Goal: Task Accomplishment & Management: Use online tool/utility

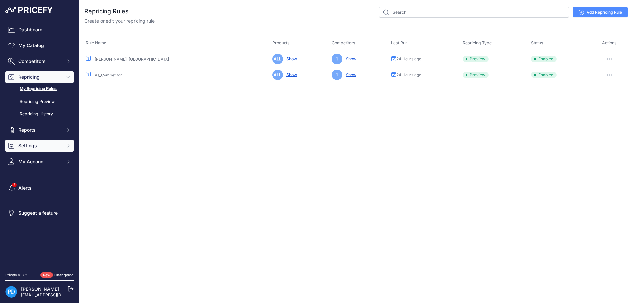
click at [37, 144] on span "Settings" at bounding box center [39, 145] width 43 height 7
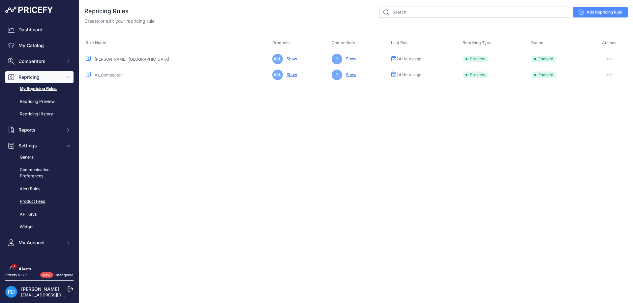
click at [34, 202] on link "Product Feed" at bounding box center [39, 202] width 68 height 12
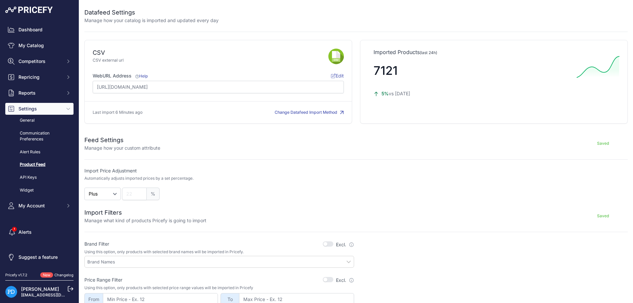
scroll to position [169, 0]
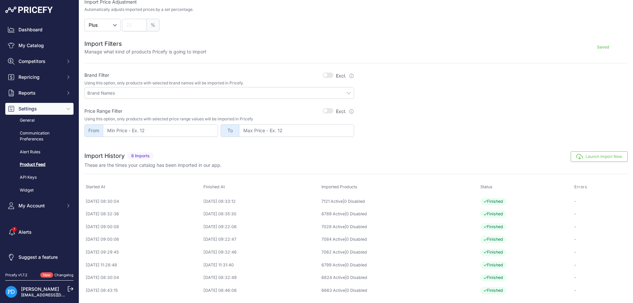
click at [602, 155] on button "Launch Import Now" at bounding box center [599, 156] width 57 height 11
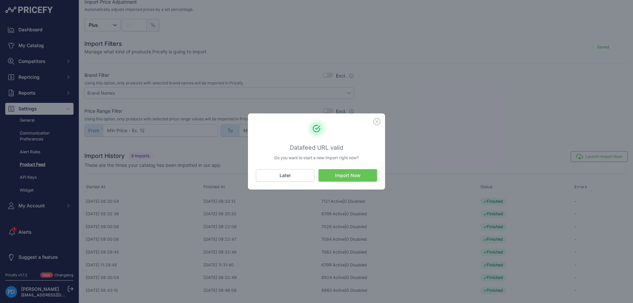
click at [359, 175] on button "Import Now" at bounding box center [347, 175] width 59 height 13
